Goal: Navigation & Orientation: Find specific page/section

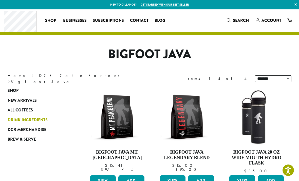
click at [19, 117] on span "Drink Ingredients" at bounding box center [28, 120] width 40 height 6
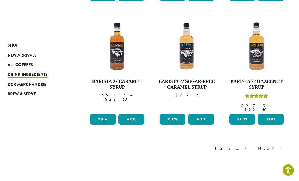
scroll to position [417, 0]
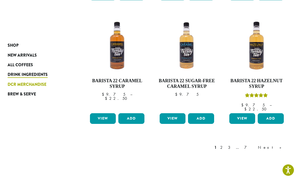
click at [16, 86] on span "DCR Merchandise" at bounding box center [27, 84] width 39 height 6
click at [20, 78] on span "Drink Ingredients" at bounding box center [28, 75] width 40 height 6
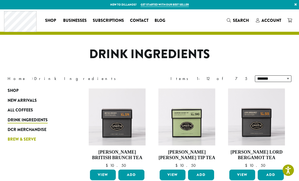
click at [22, 140] on span "Brew & Serve" at bounding box center [22, 139] width 28 height 6
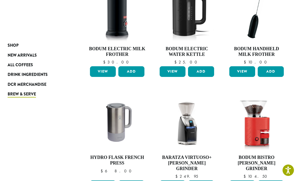
scroll to position [102, 0]
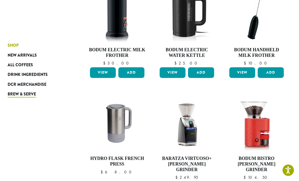
click at [8, 47] on span "Shop" at bounding box center [13, 45] width 11 height 6
